Goal: Transaction & Acquisition: Purchase product/service

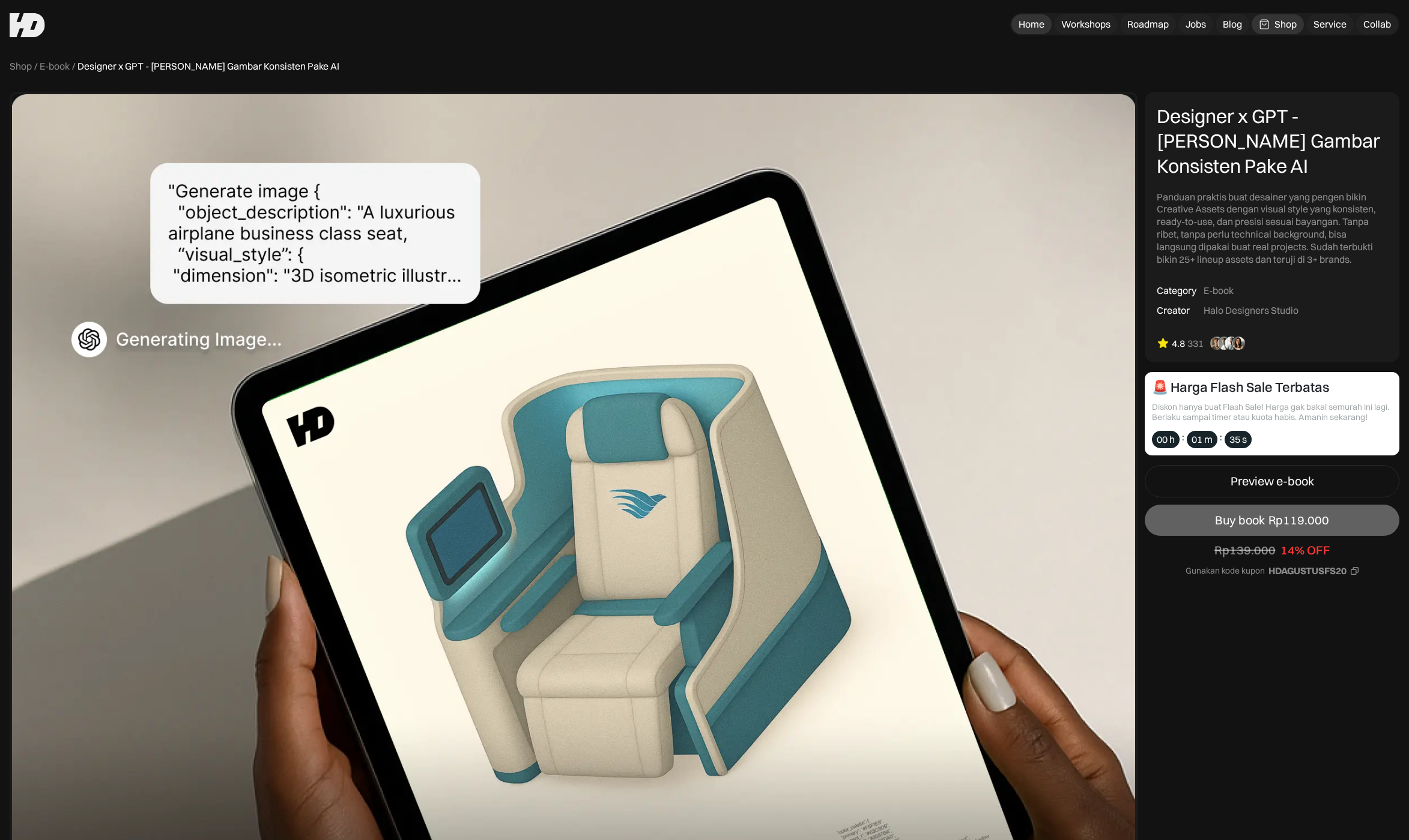
click at [1041, 21] on div "Home" at bounding box center [1031, 24] width 26 height 12
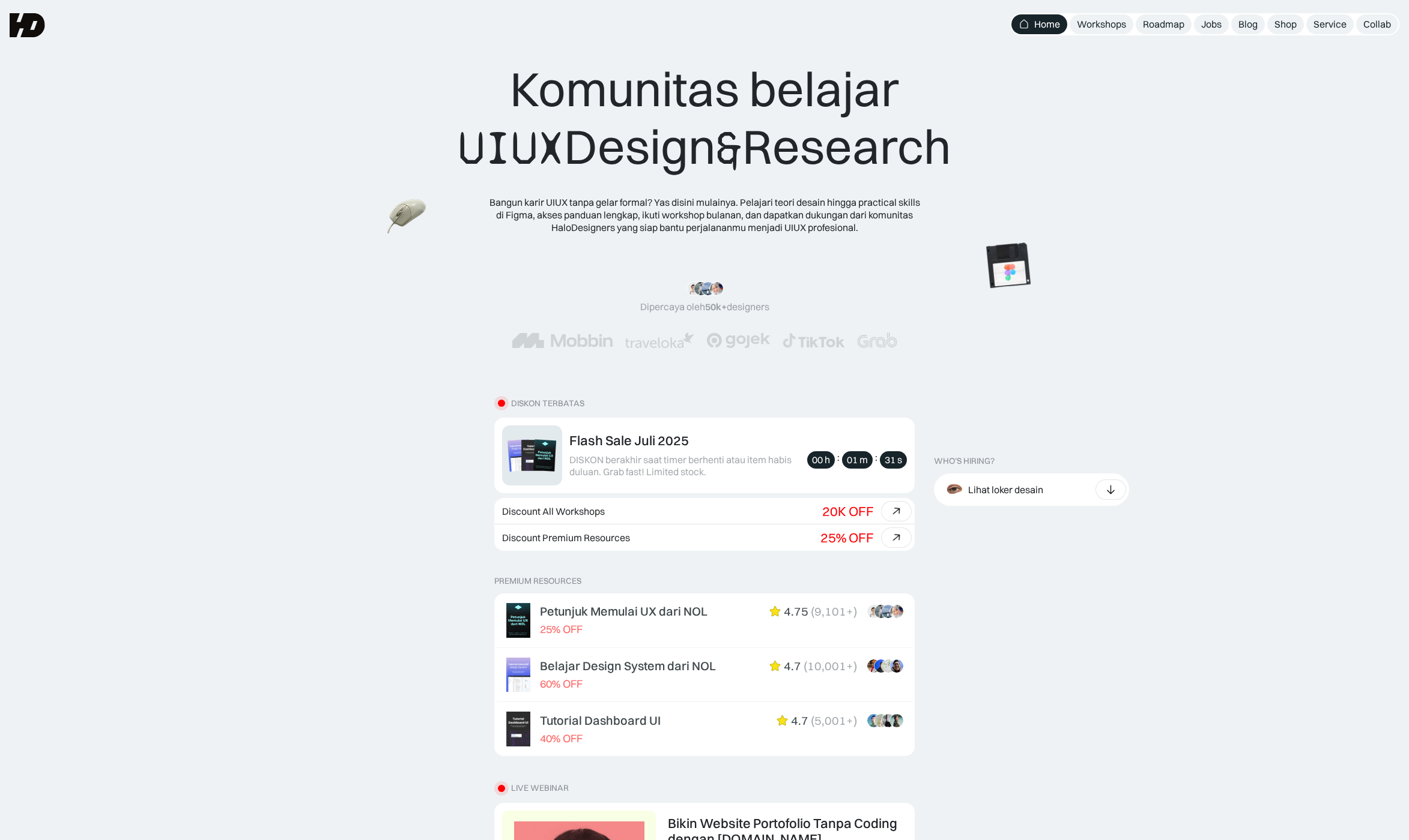
click at [1074, 22] on link "Workshops" at bounding box center [1101, 24] width 64 height 20
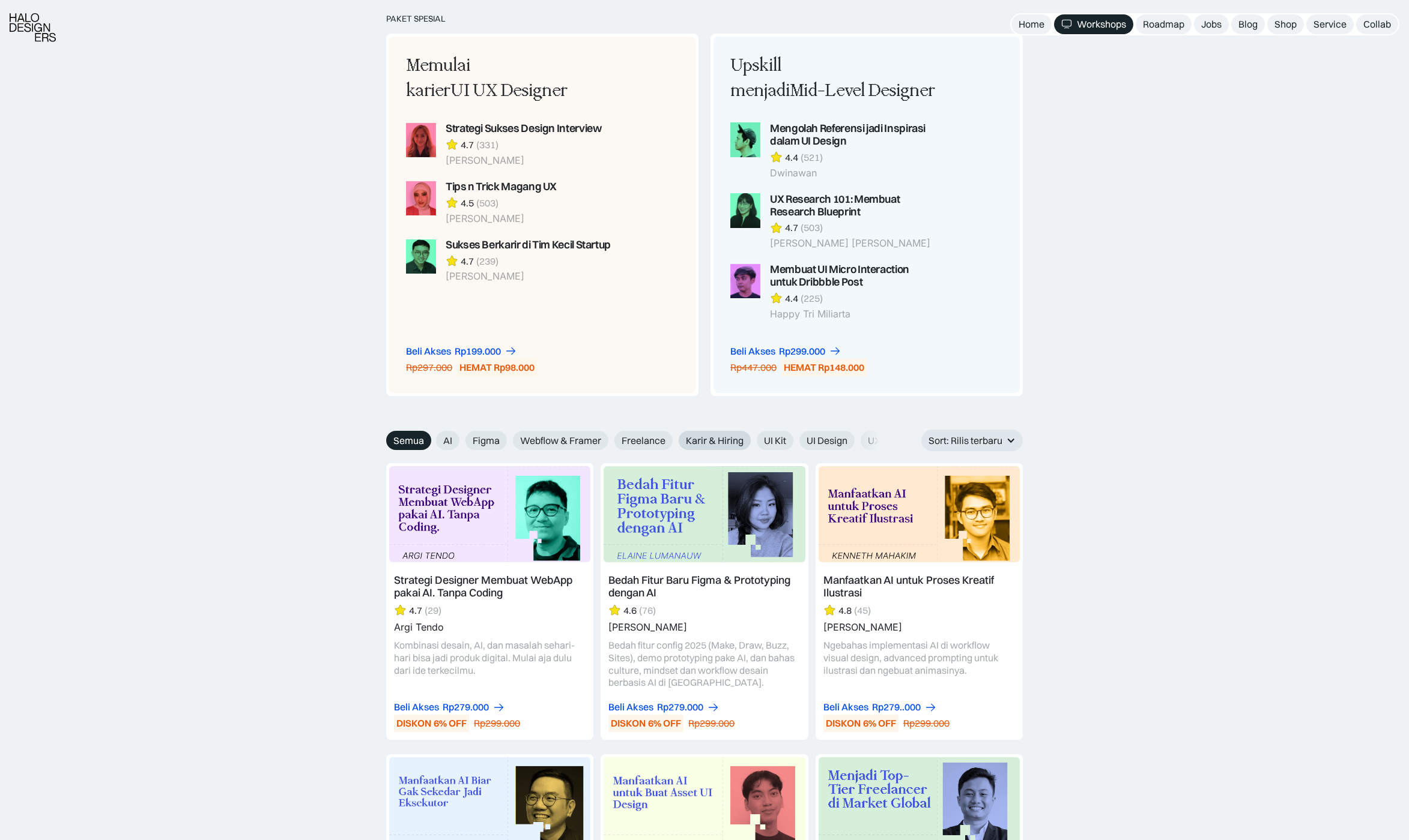
scroll to position [1681, 0]
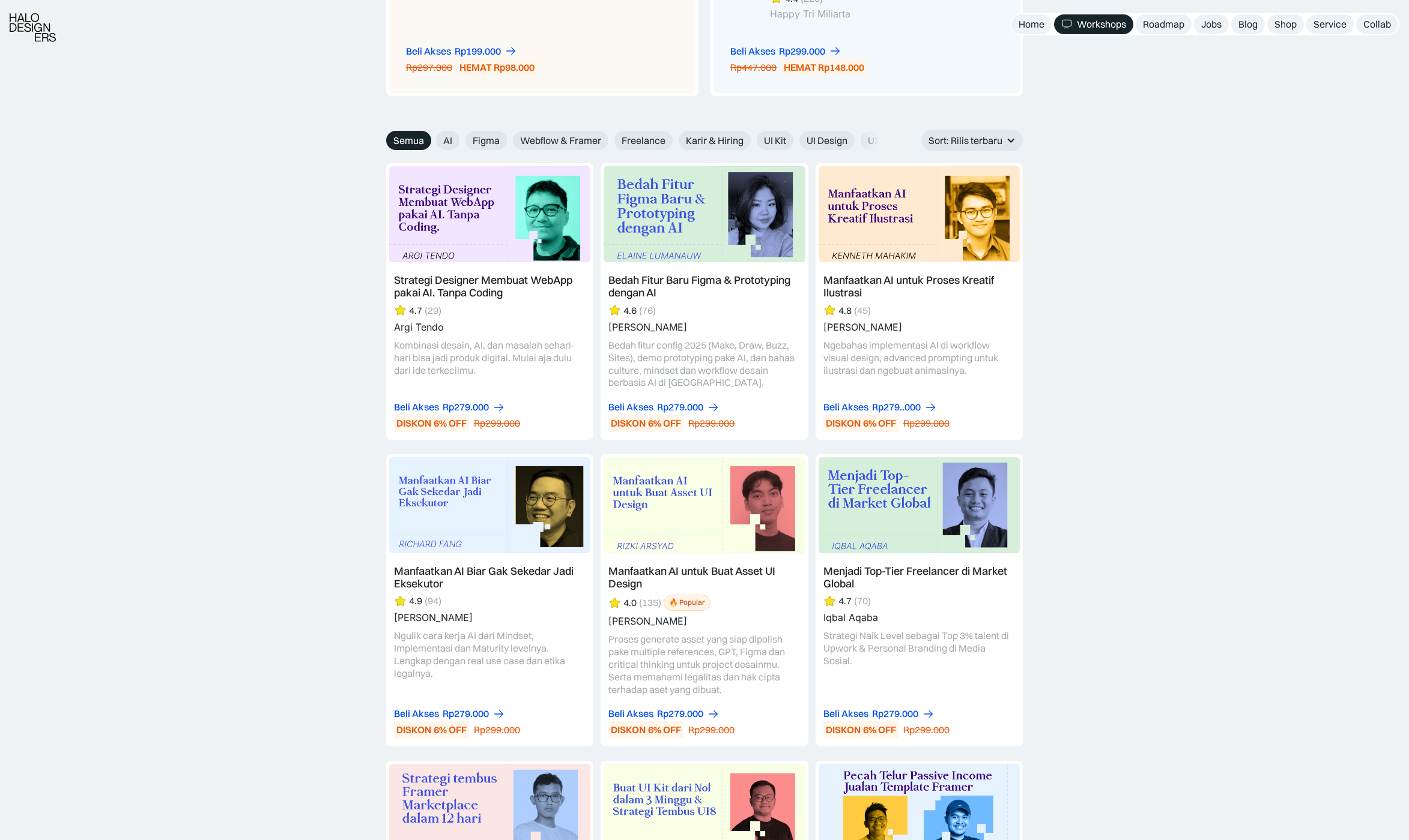
click at [535, 371] on link at bounding box center [490, 301] width 207 height 276
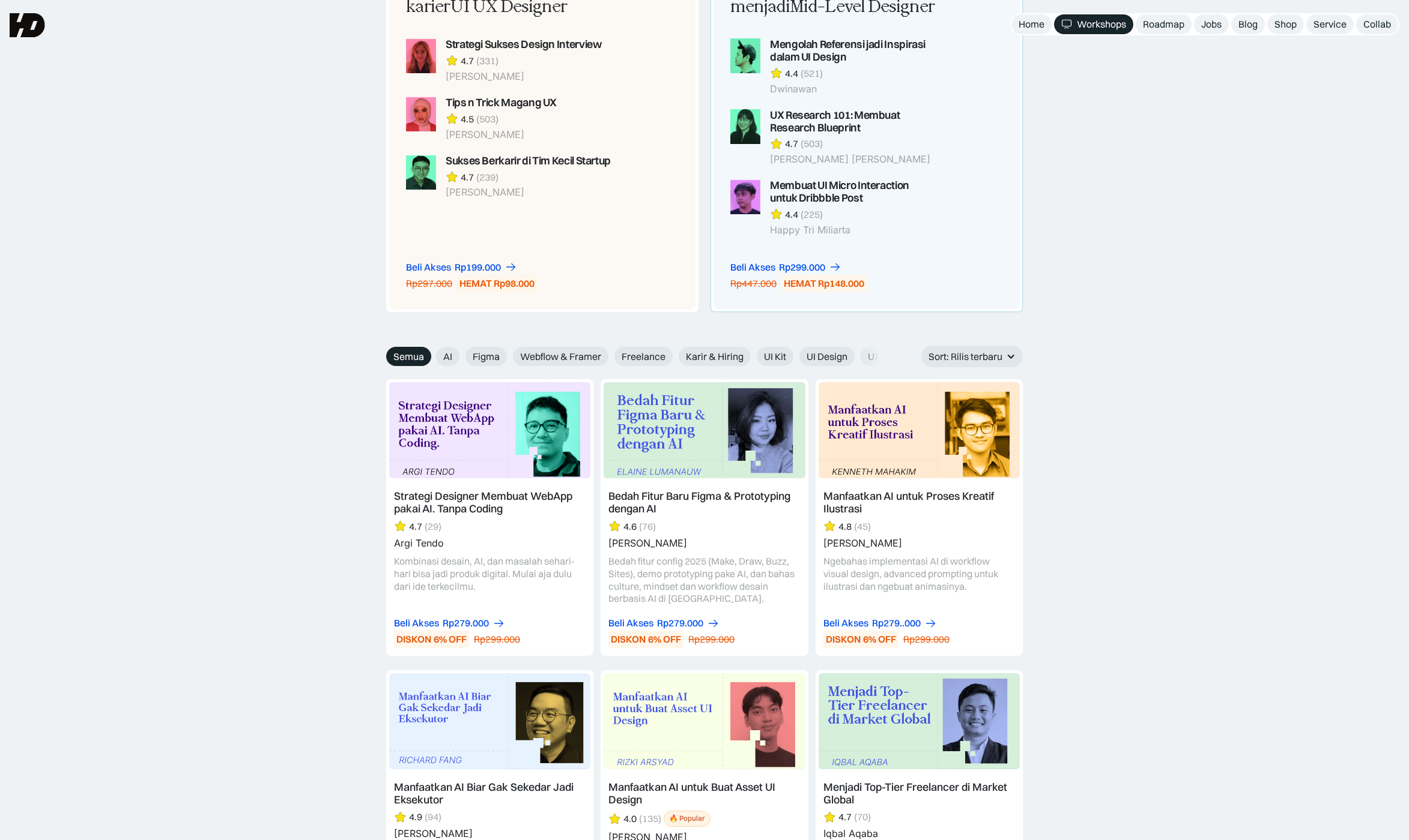
scroll to position [1165, 0]
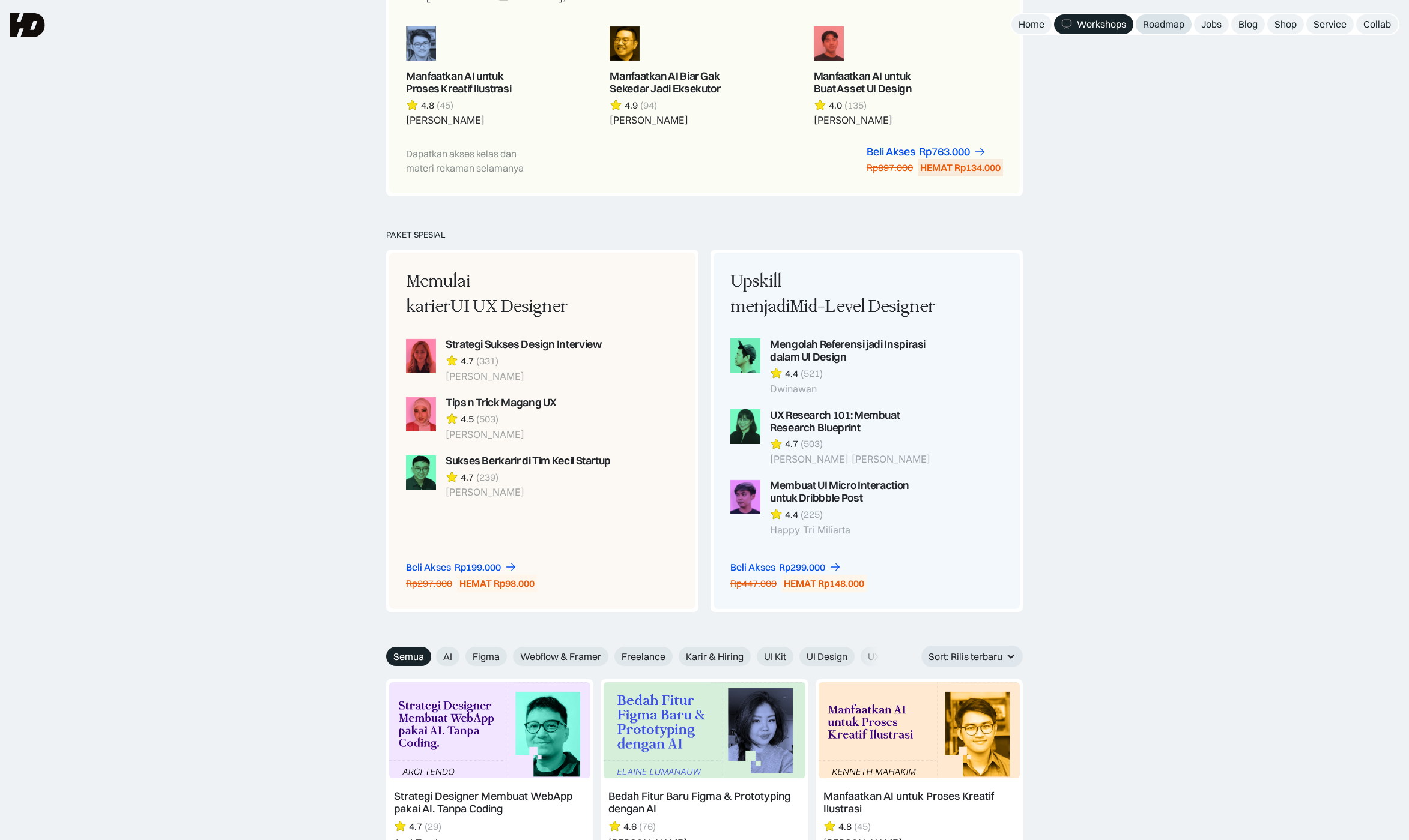
click at [1183, 26] on div "Roadmap" at bounding box center [1163, 24] width 42 height 12
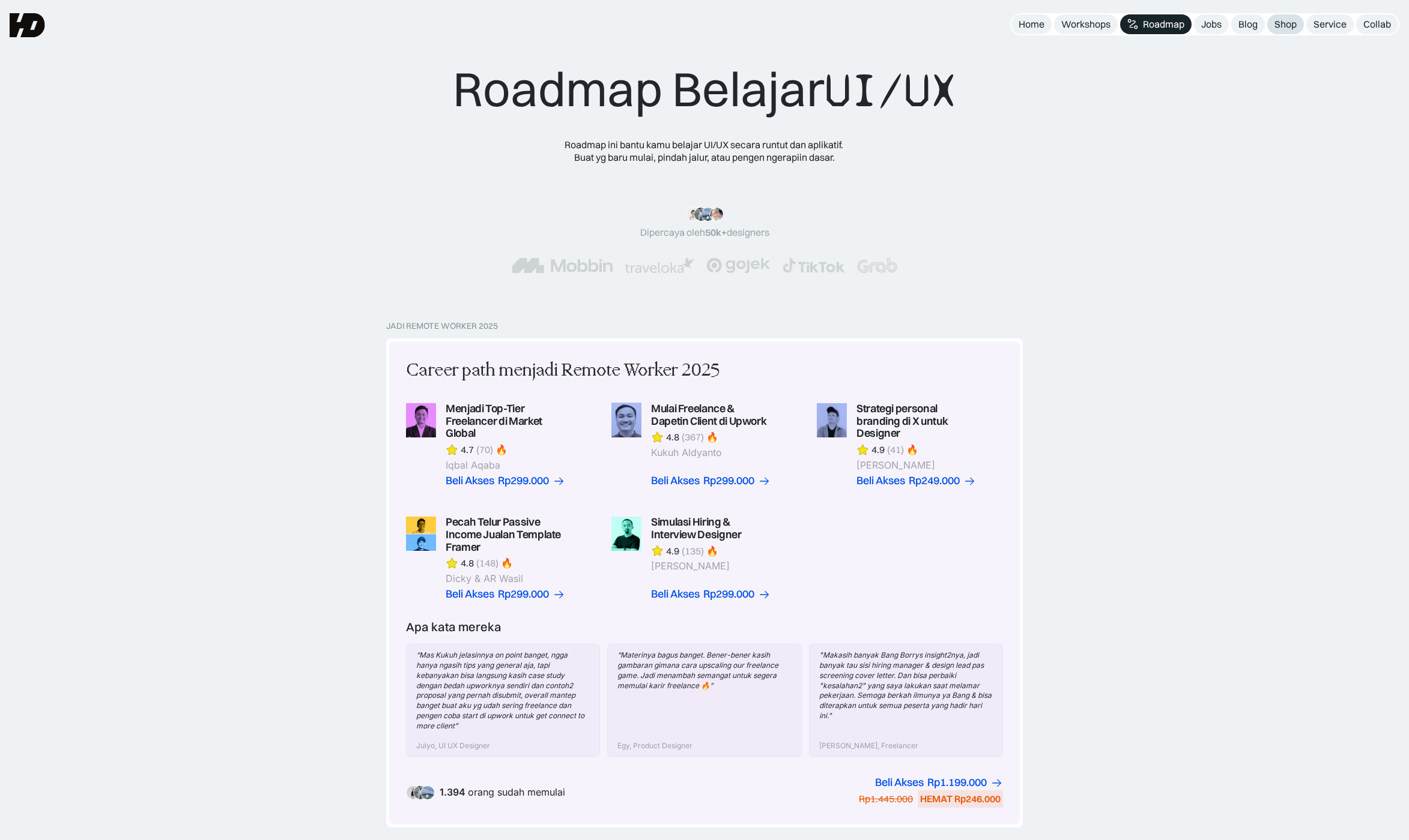
click at [1291, 23] on div "Shop" at bounding box center [1285, 24] width 22 height 12
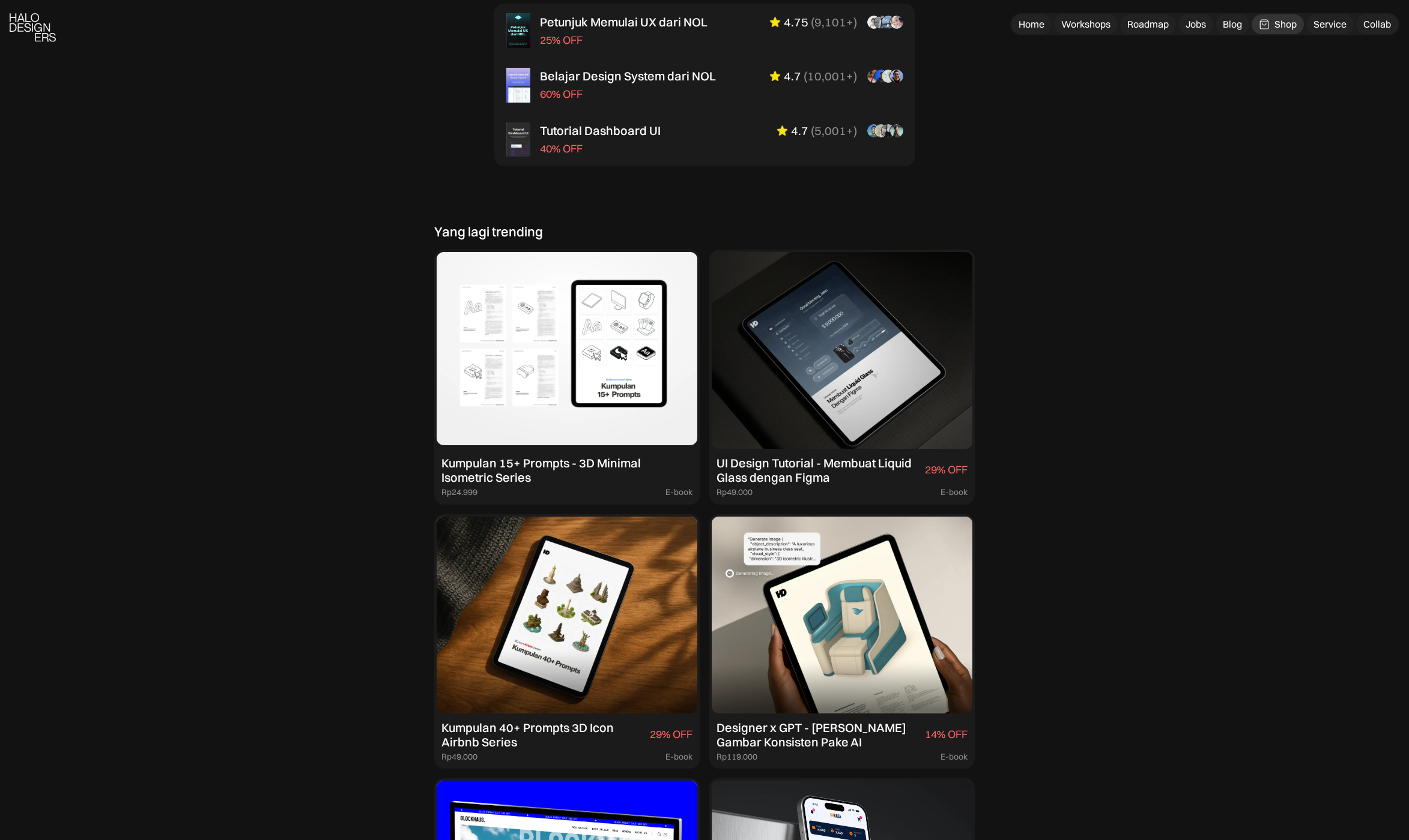
scroll to position [960, 0]
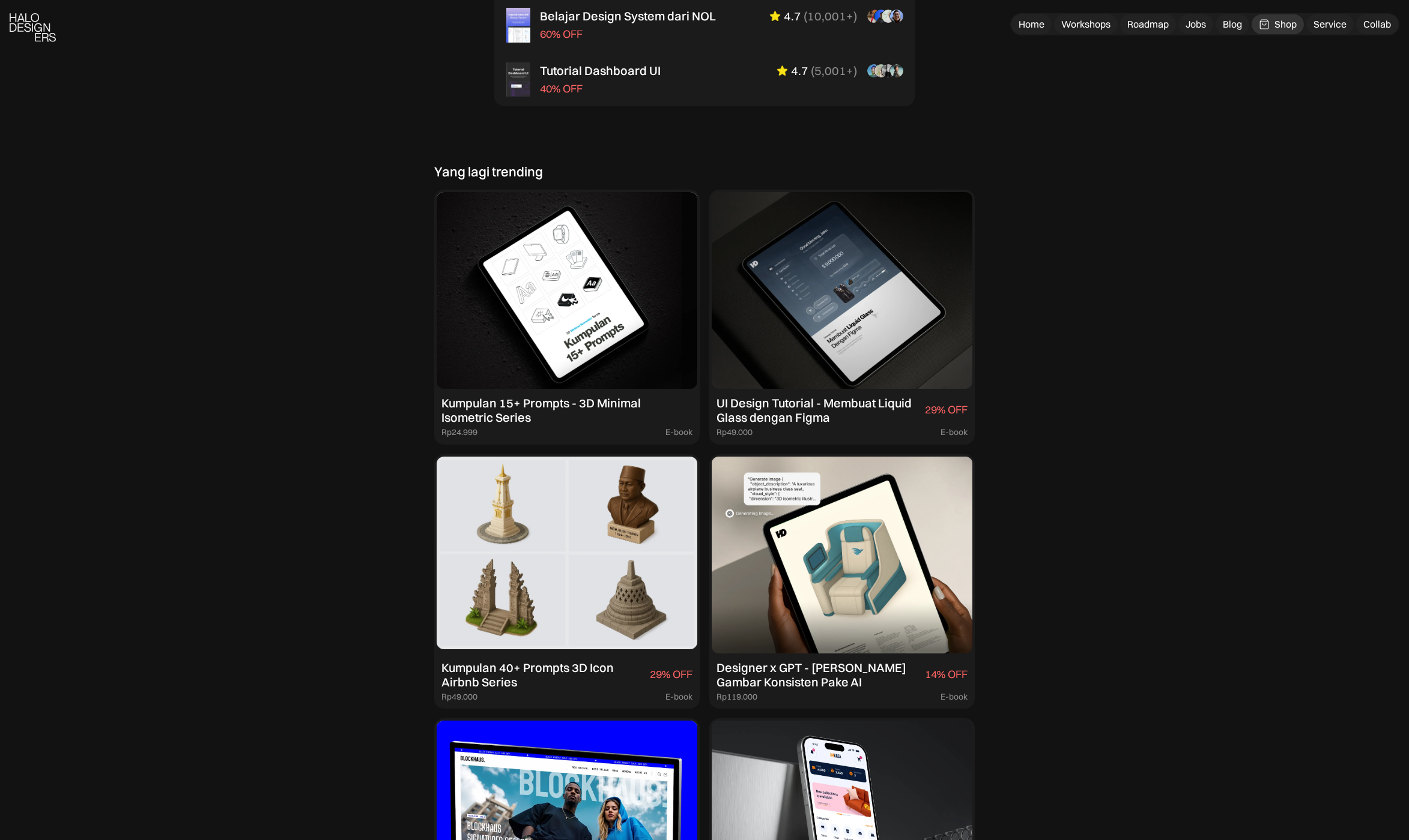
click at [631, 670] on div "Kumpulan 40+ Prompts 3D Icon Airbnb Series" at bounding box center [543, 675] width 204 height 28
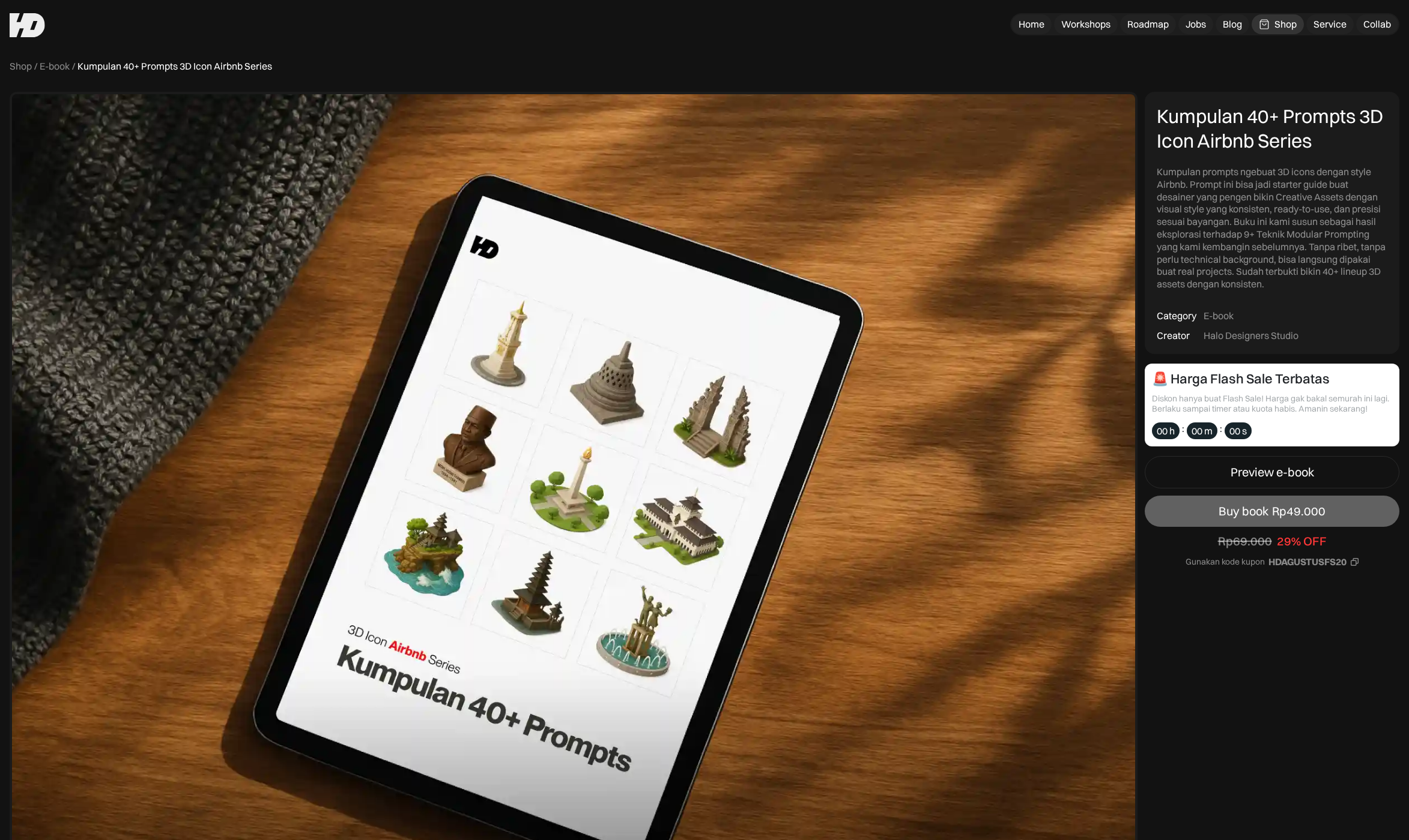
drag, startPoint x: 1359, startPoint y: 567, endPoint x: 1359, endPoint y: 560, distance: 7.0
click at [1359, 567] on div "HDAGUSTUSFS20" at bounding box center [1313, 562] width 91 height 12
click at [0, 0] on link "Buy book Rp49.000" at bounding box center [0, 0] width 0 height 0
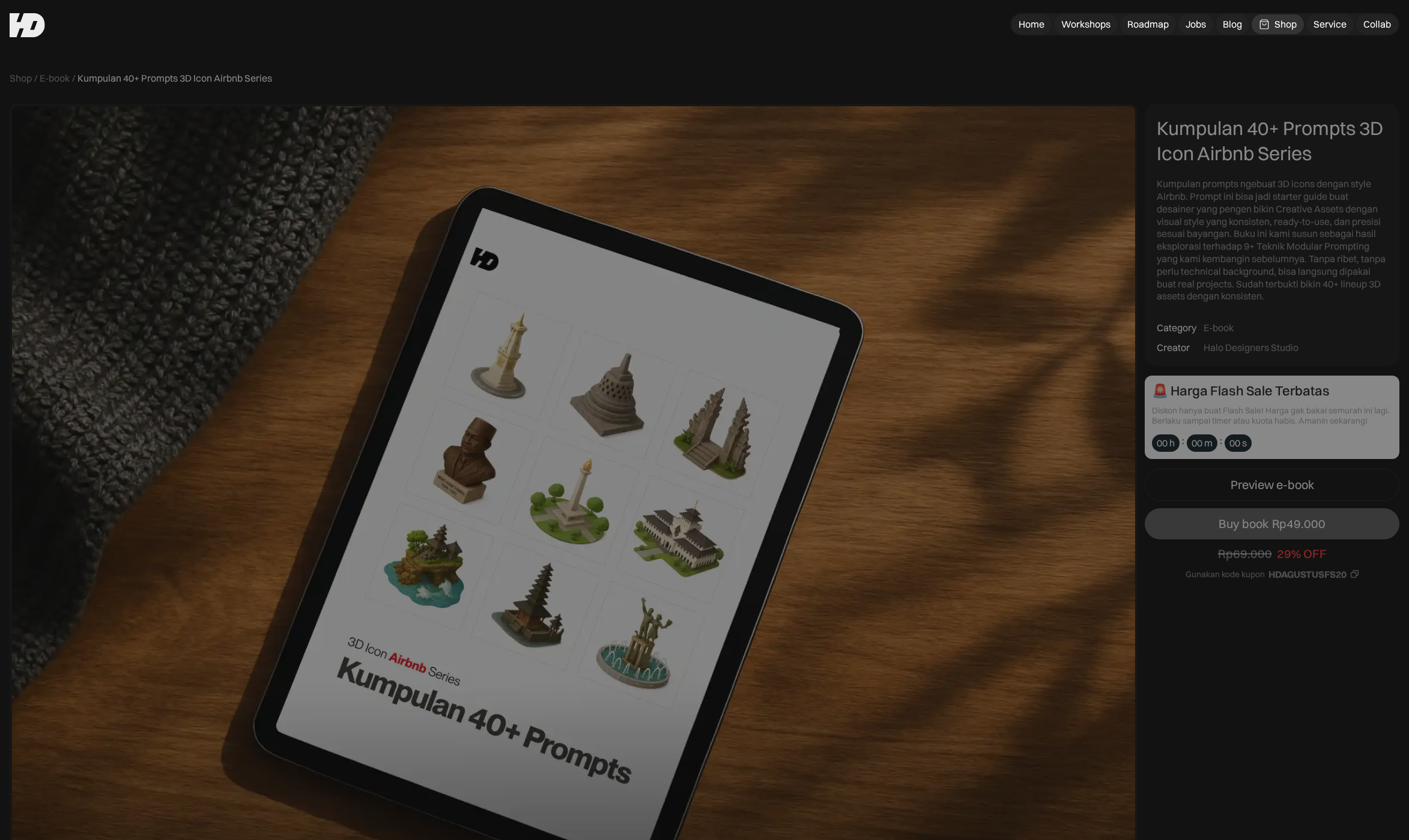
scroll to position [5, 0]
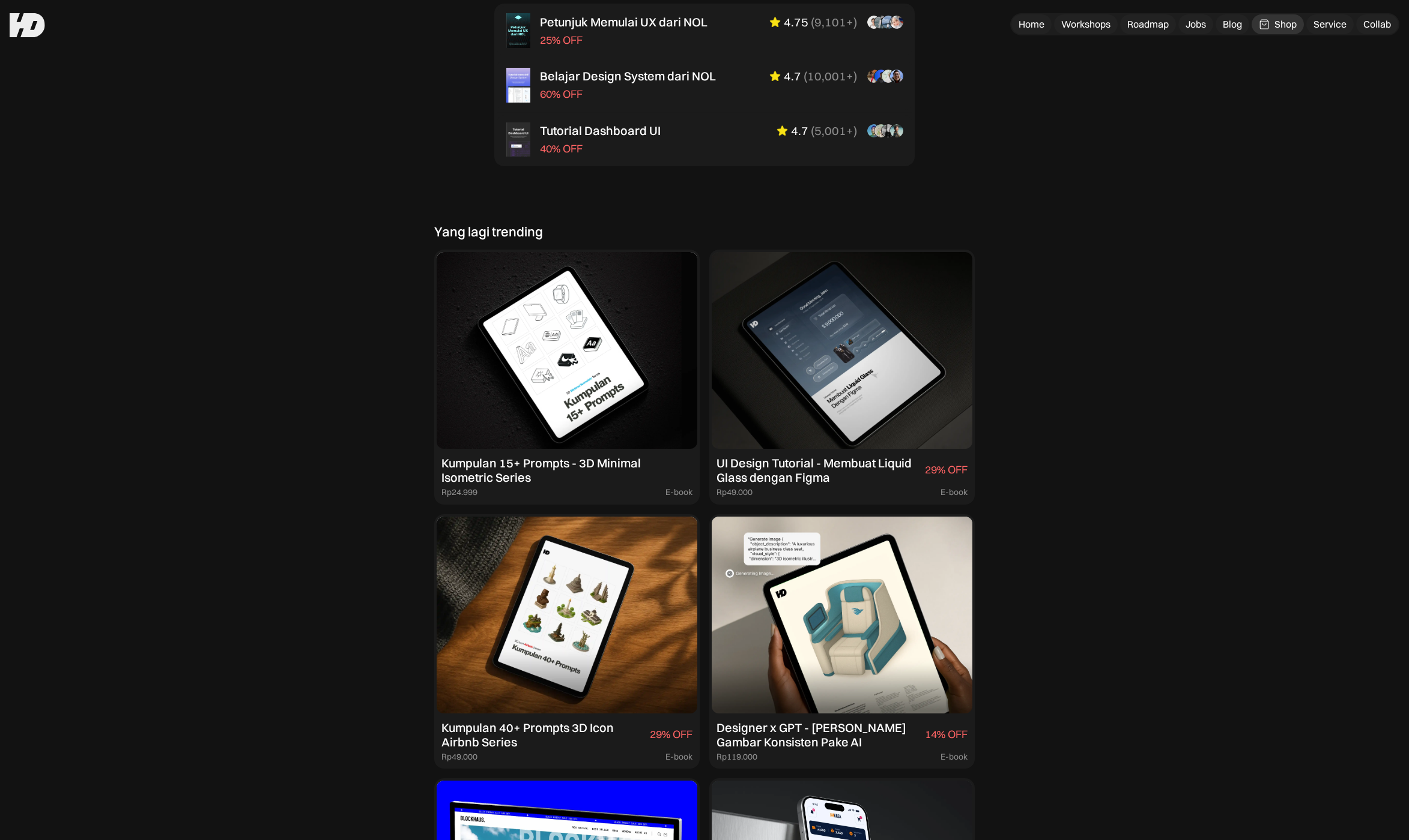
scroll to position [840, 0]
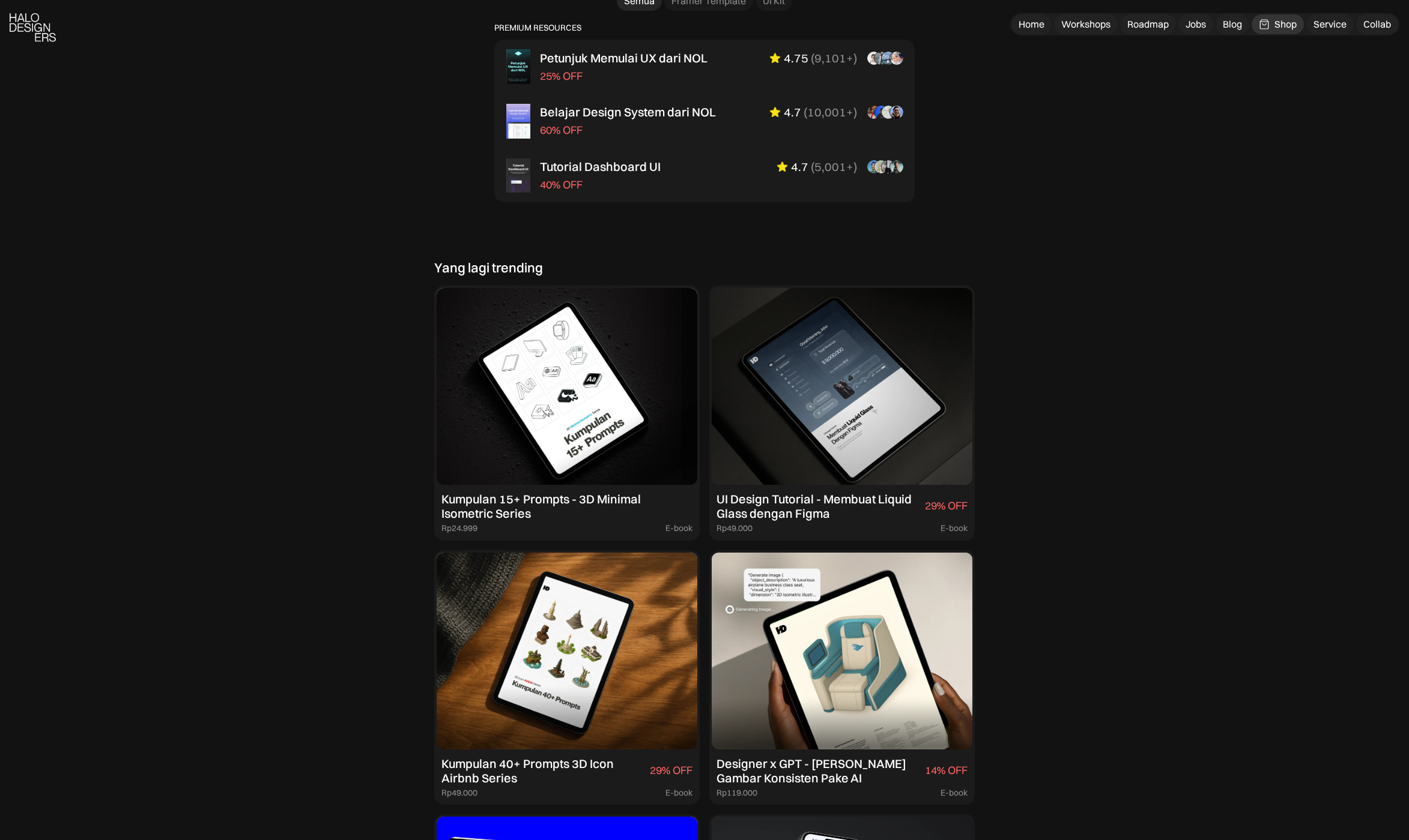
scroll to position [840, 0]
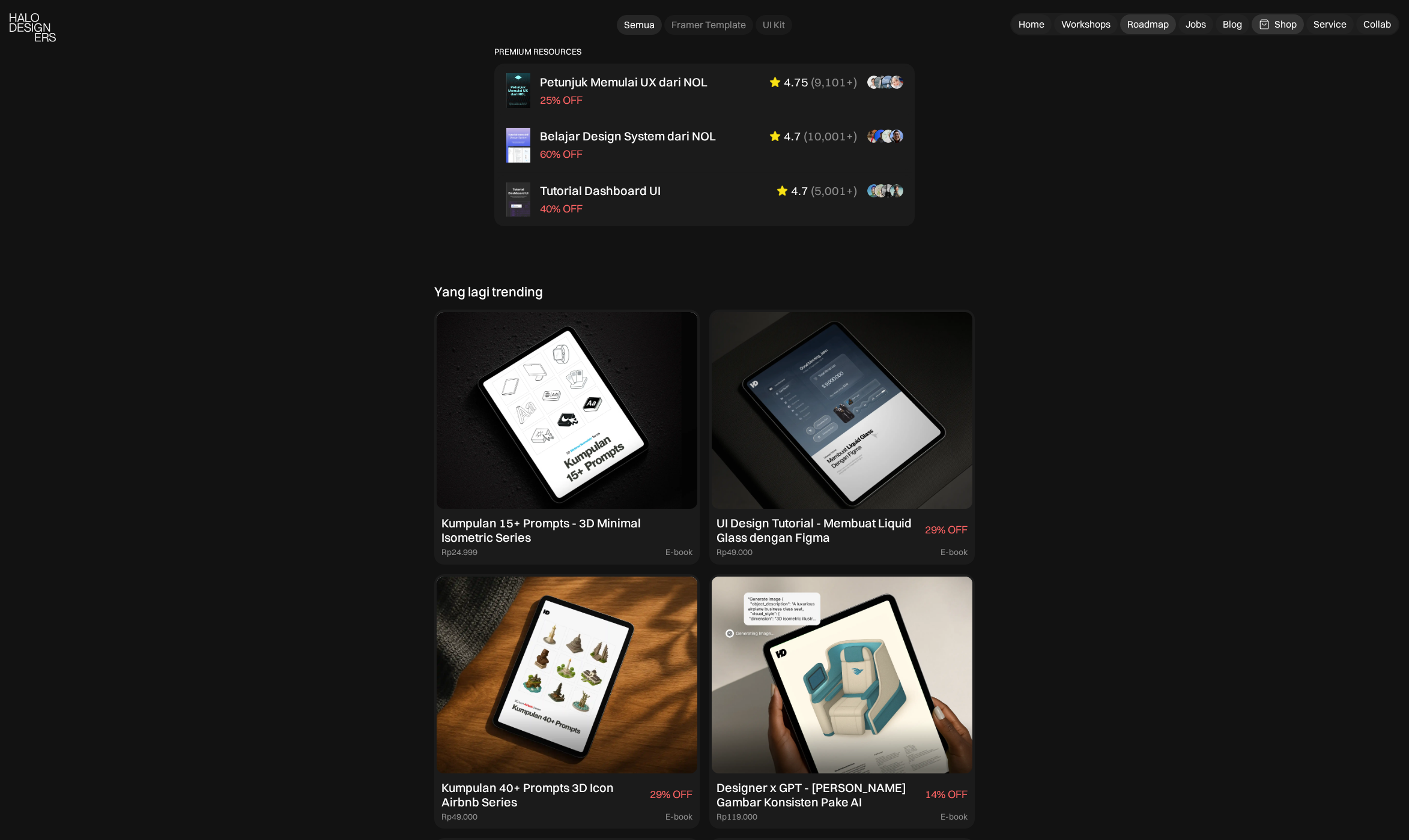
click at [1145, 24] on div "Roadmap" at bounding box center [1148, 24] width 42 height 12
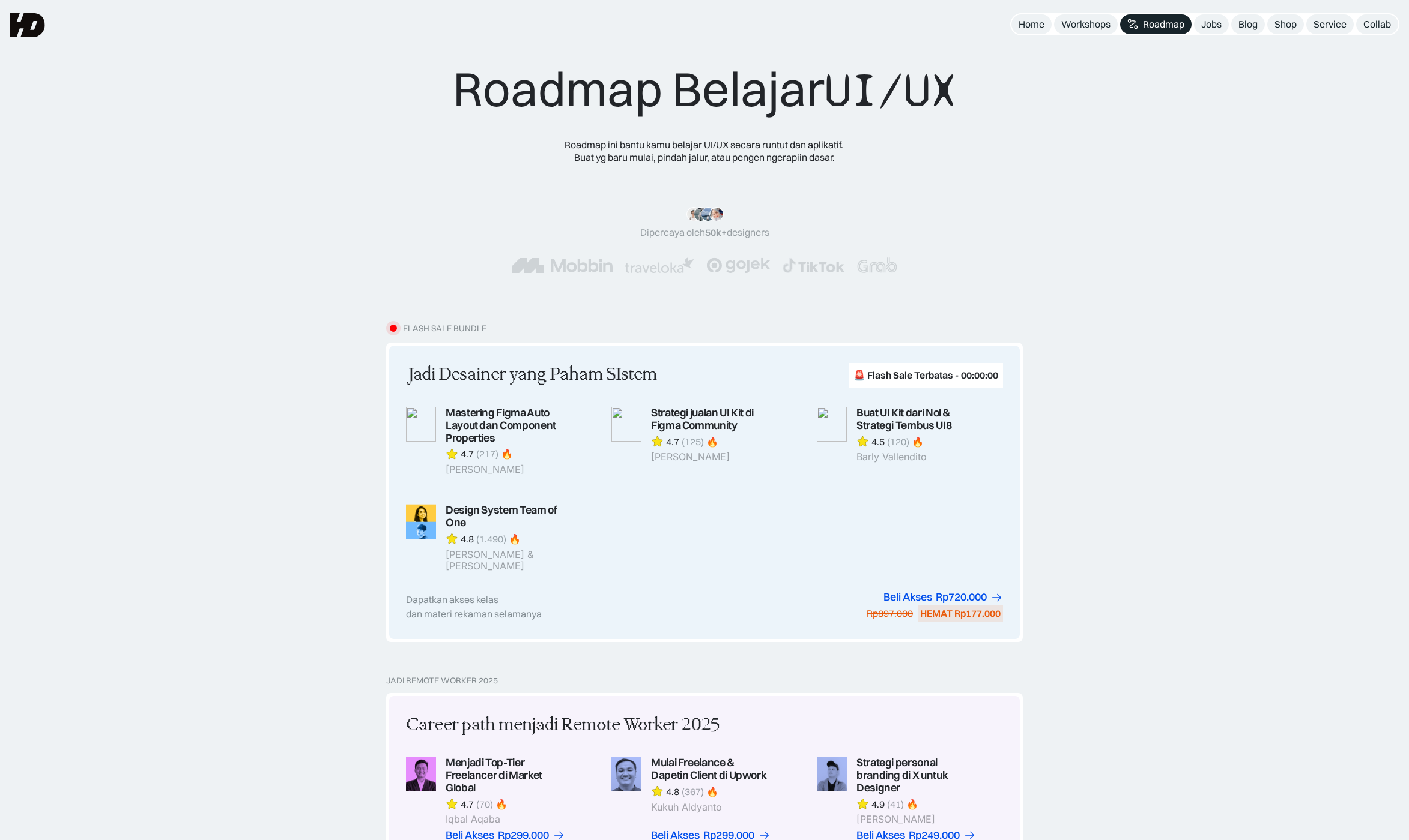
click at [1088, 22] on div "Workshops" at bounding box center [1085, 24] width 49 height 12
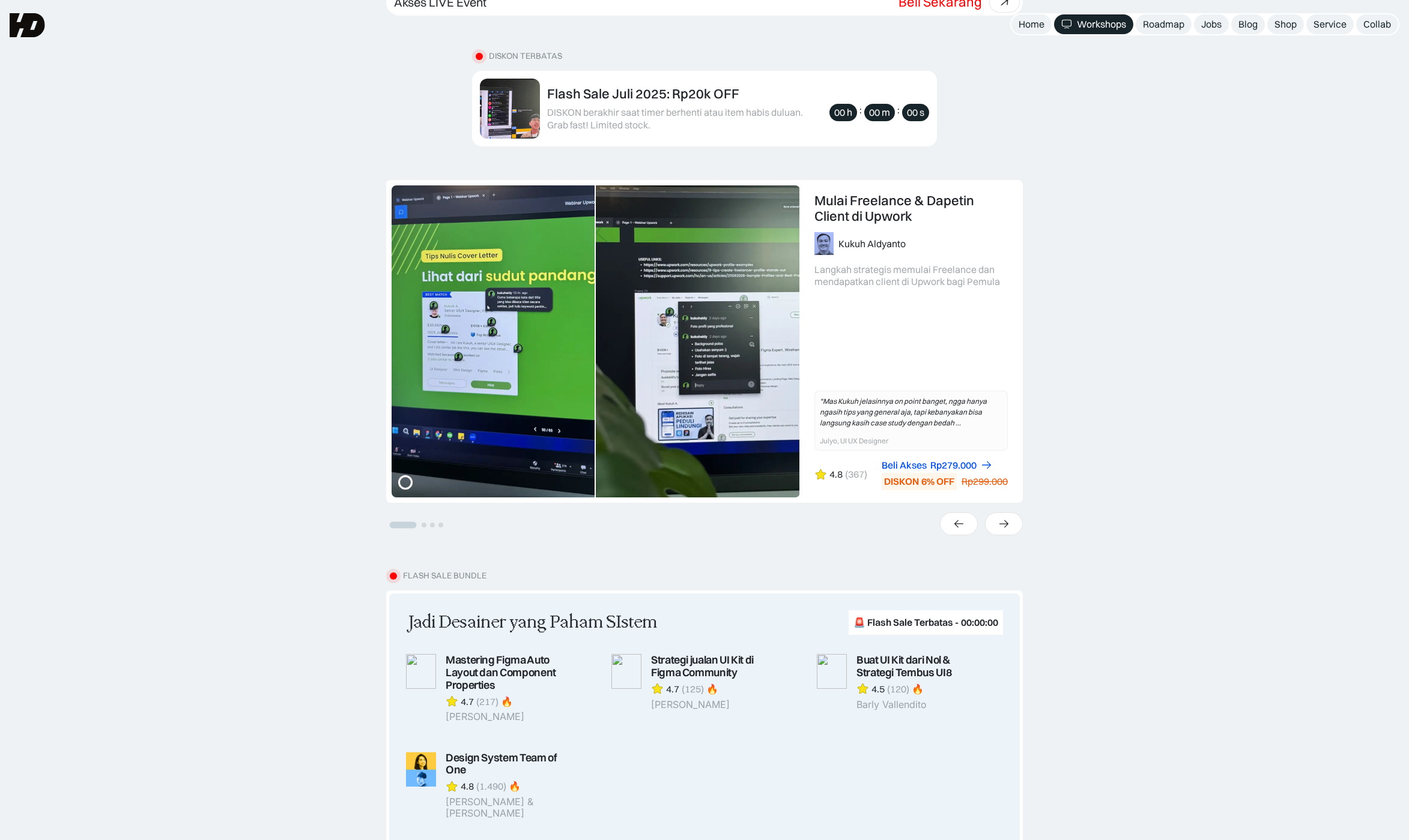
scroll to position [120, 0]
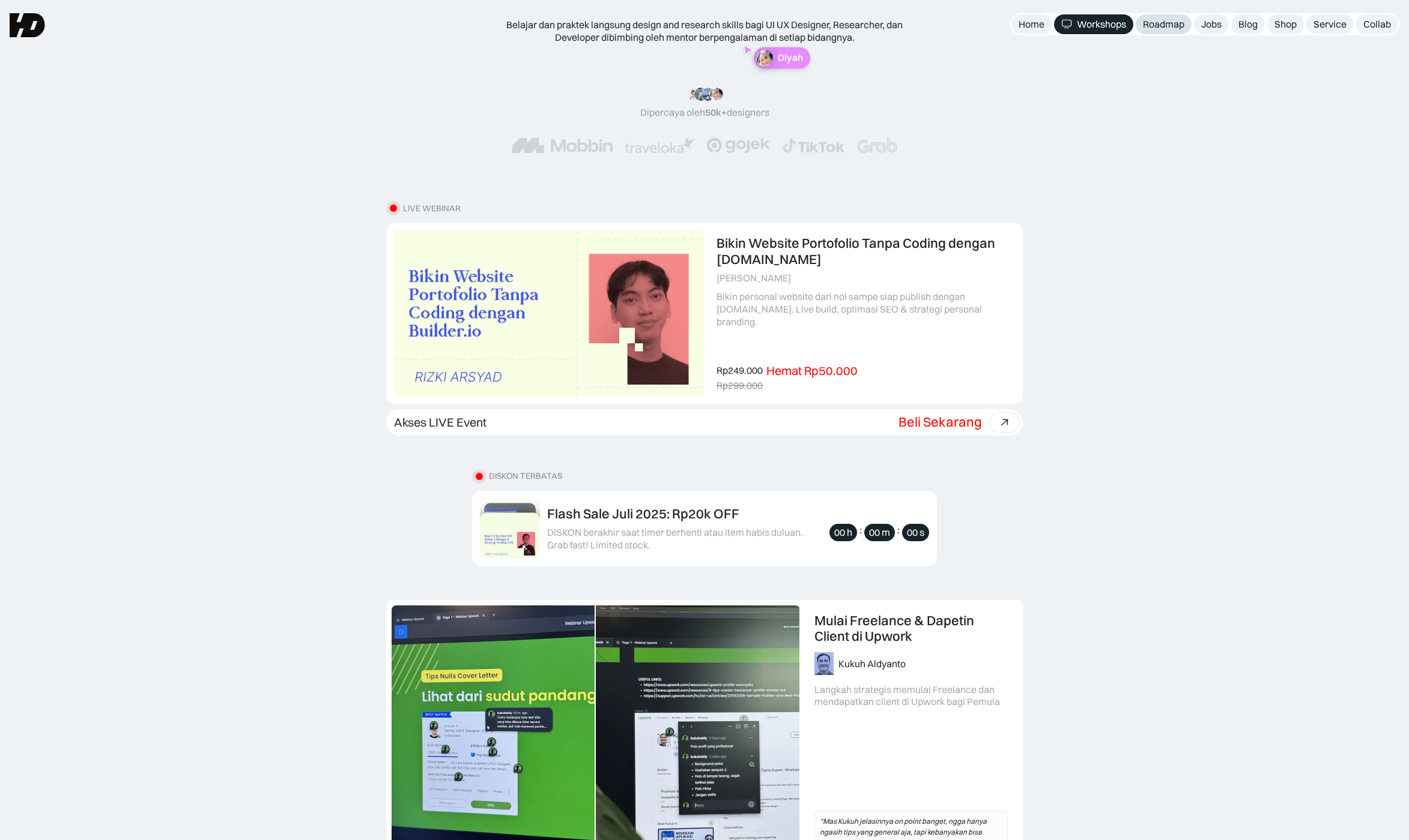
click at [1167, 28] on div "Roadmap" at bounding box center [1163, 24] width 42 height 12
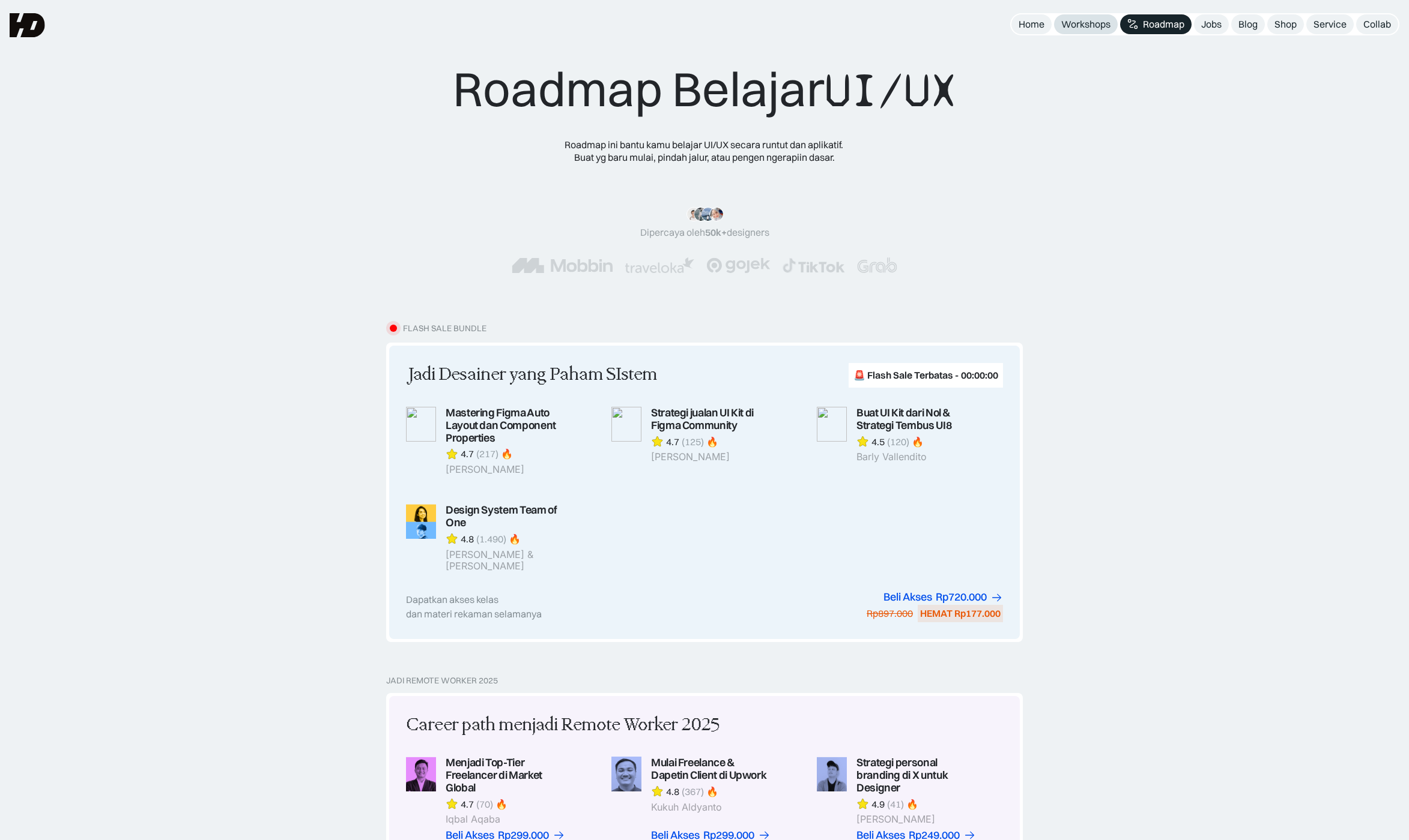
click at [1065, 26] on div "Workshops" at bounding box center [1085, 24] width 49 height 12
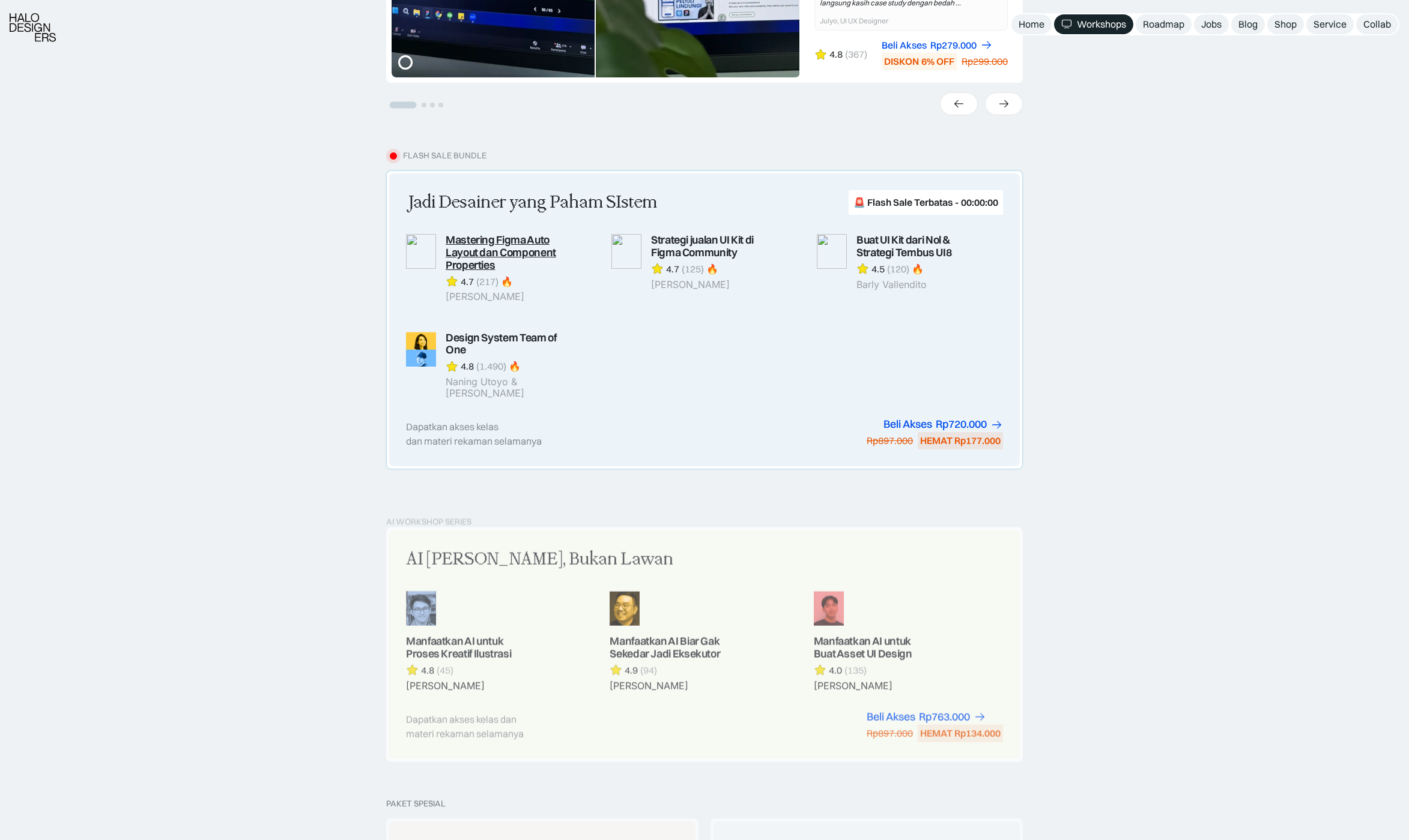
scroll to position [1020, 0]
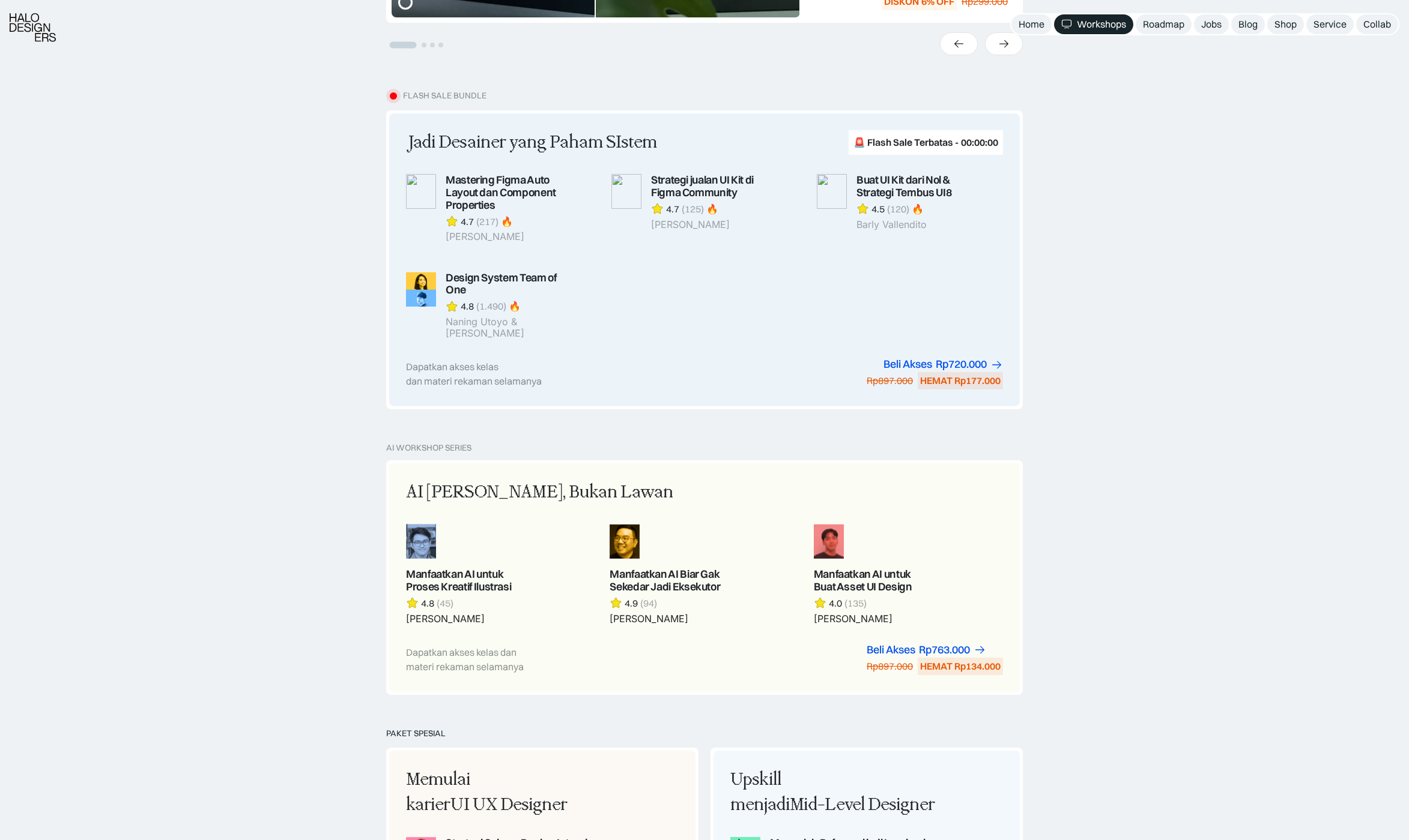
click at [1086, 28] on div "Workshops" at bounding box center [1101, 24] width 49 height 12
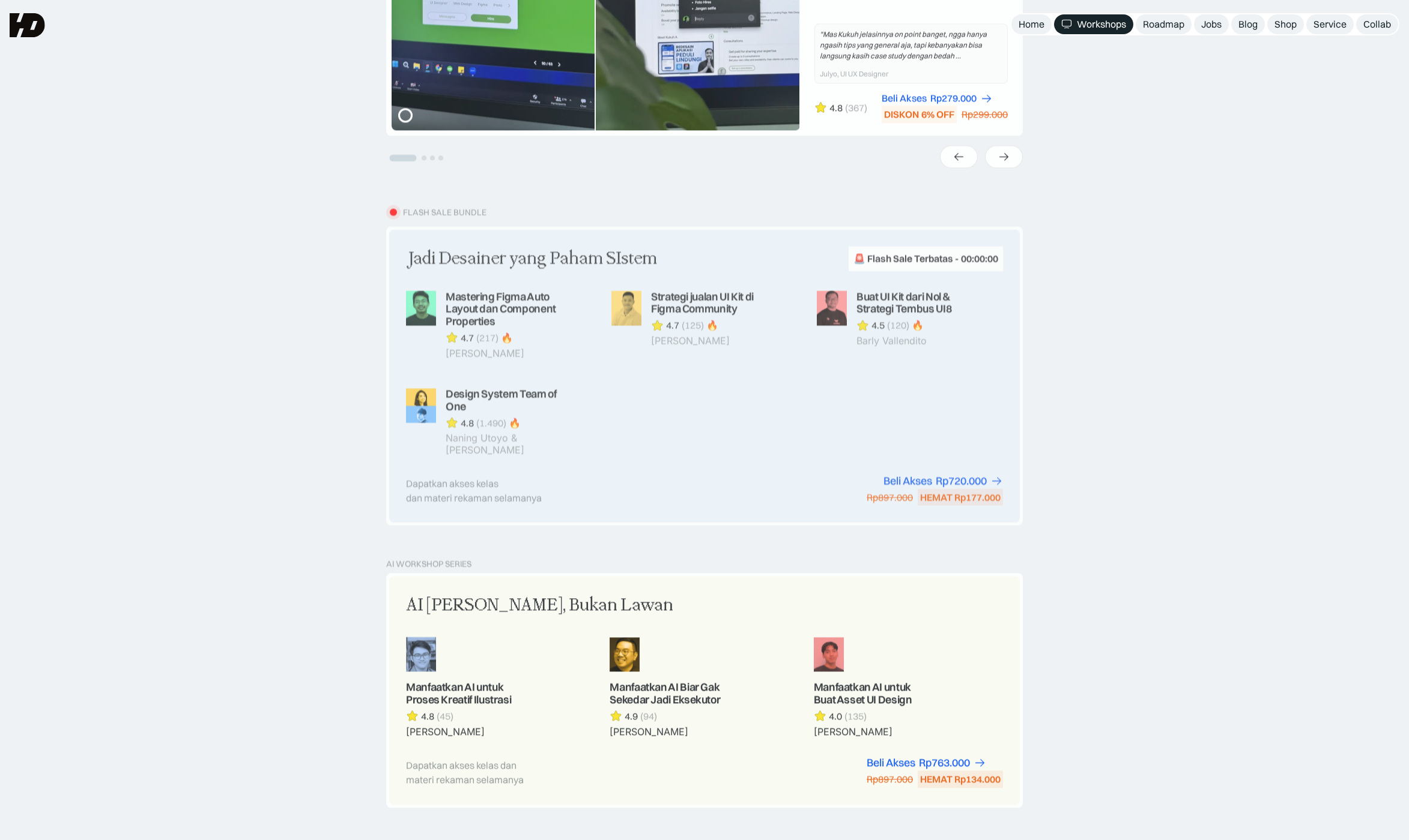
scroll to position [911, 0]
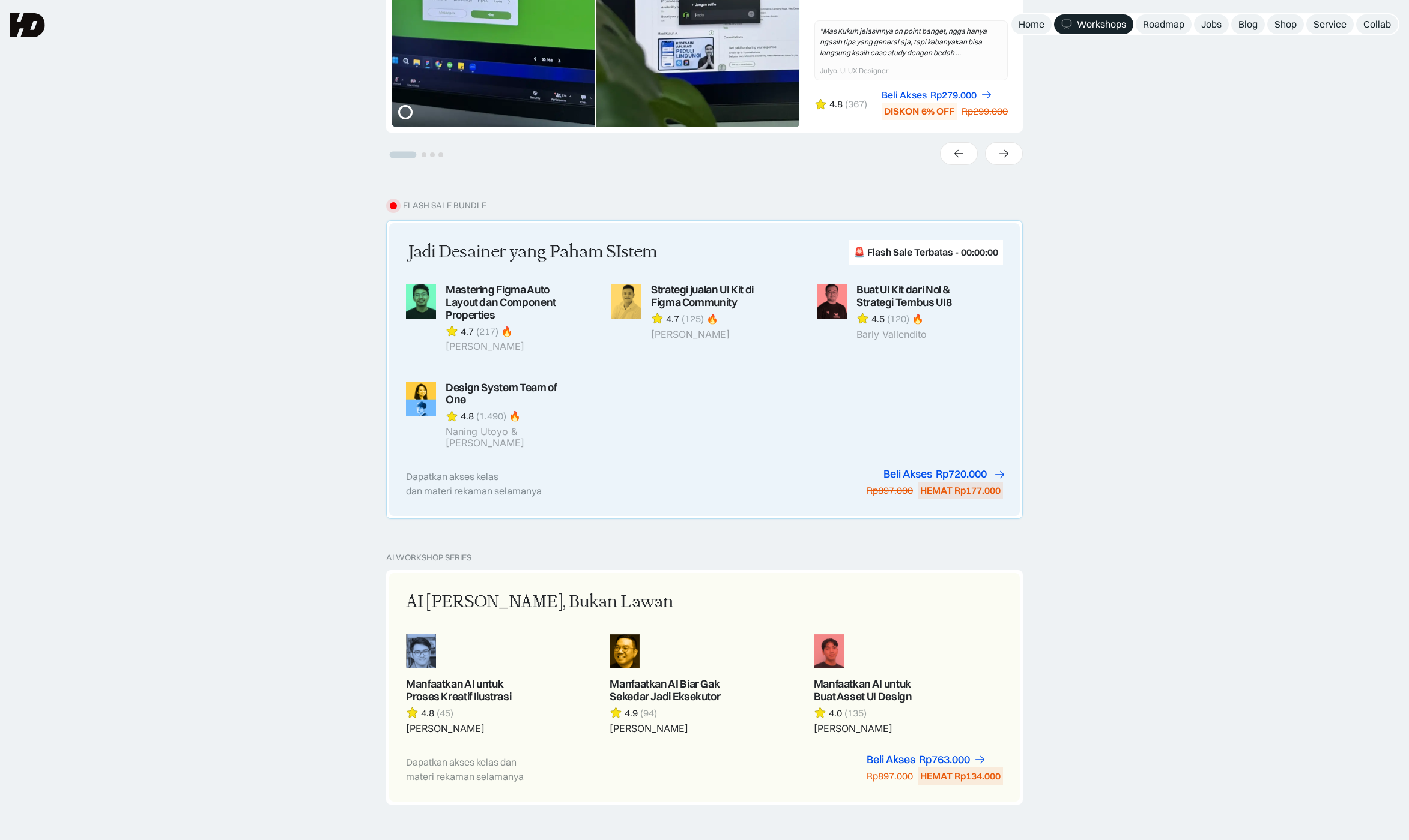
click at [918, 469] on div "Beli Akses" at bounding box center [907, 474] width 49 height 12
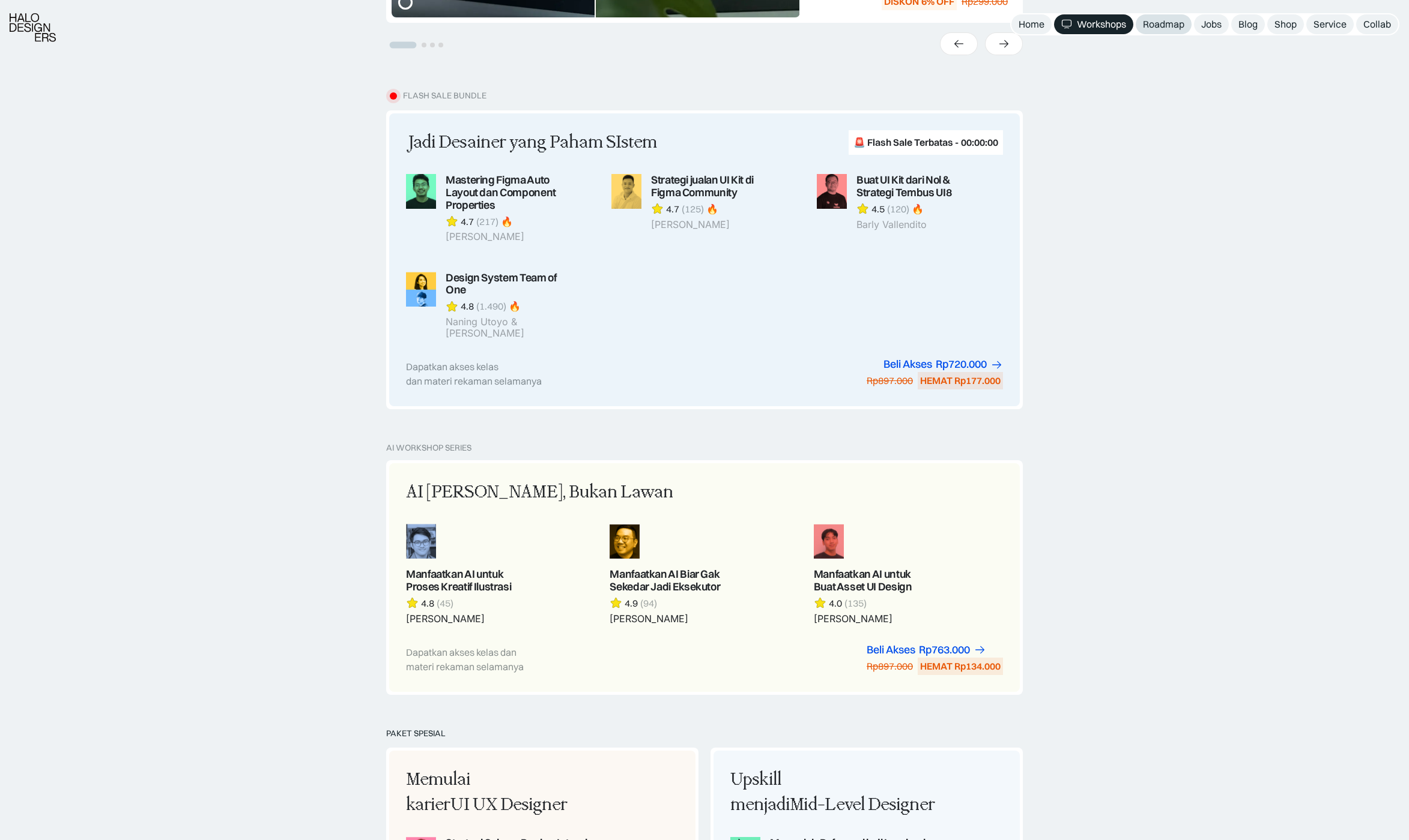
click at [1167, 28] on div "Roadmap" at bounding box center [1163, 24] width 42 height 12
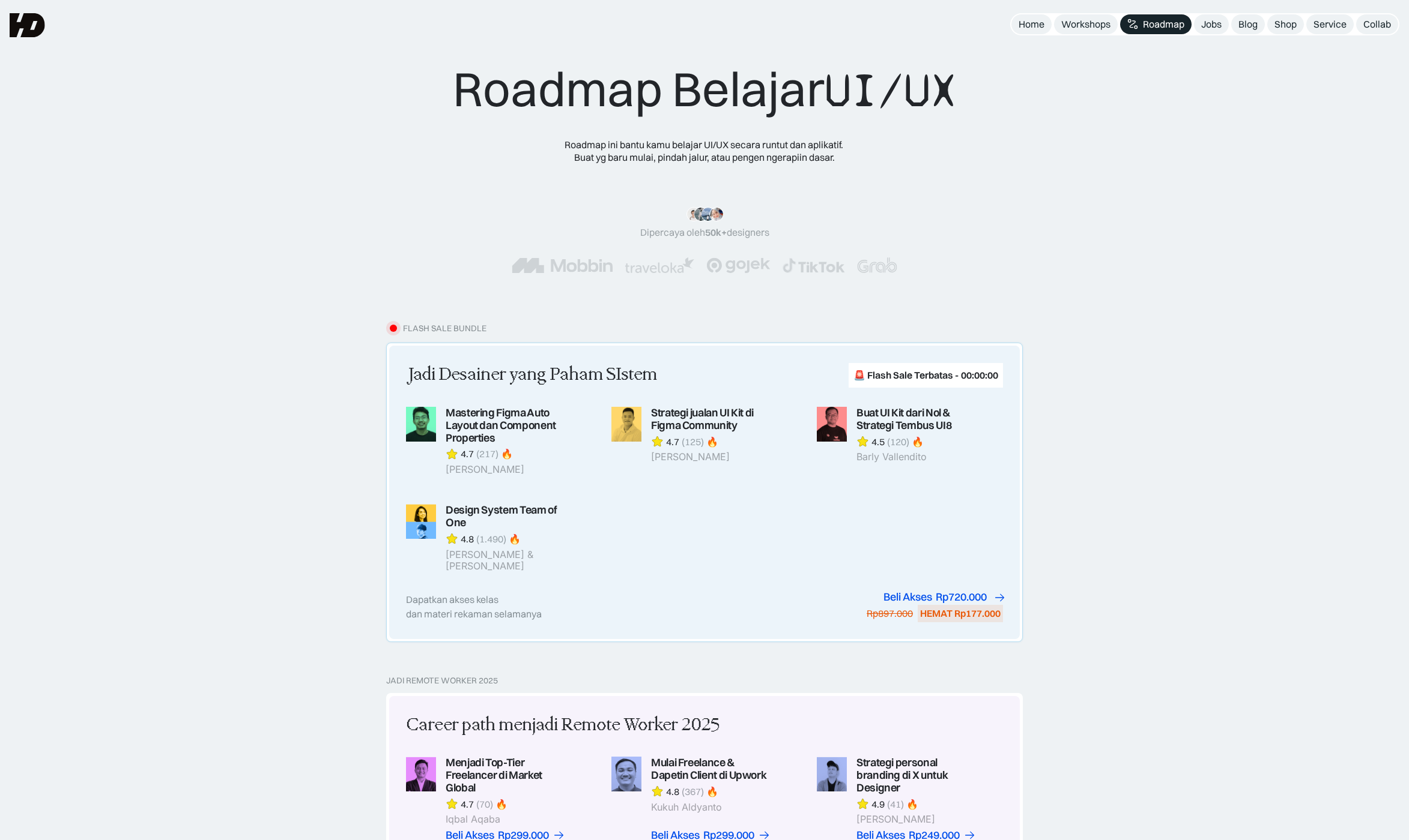
click at [902, 591] on div "Beli Akses" at bounding box center [907, 597] width 49 height 12
click at [1335, 109] on div "Roadmap Belajar UI/UX Roadmap ini bantu kamu belajar UI/UX secara runtut dan ap…" at bounding box center [704, 178] width 1313 height 237
